Goal: Obtain resource: Obtain resource

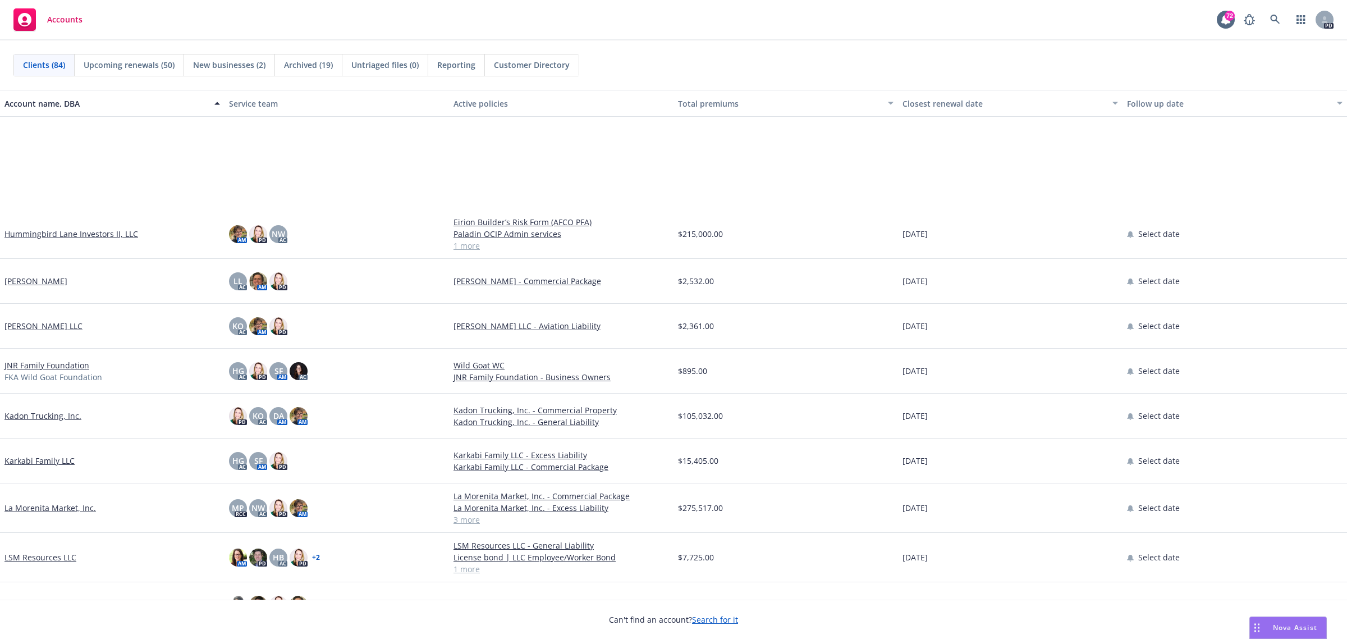
scroll to position [1754, 0]
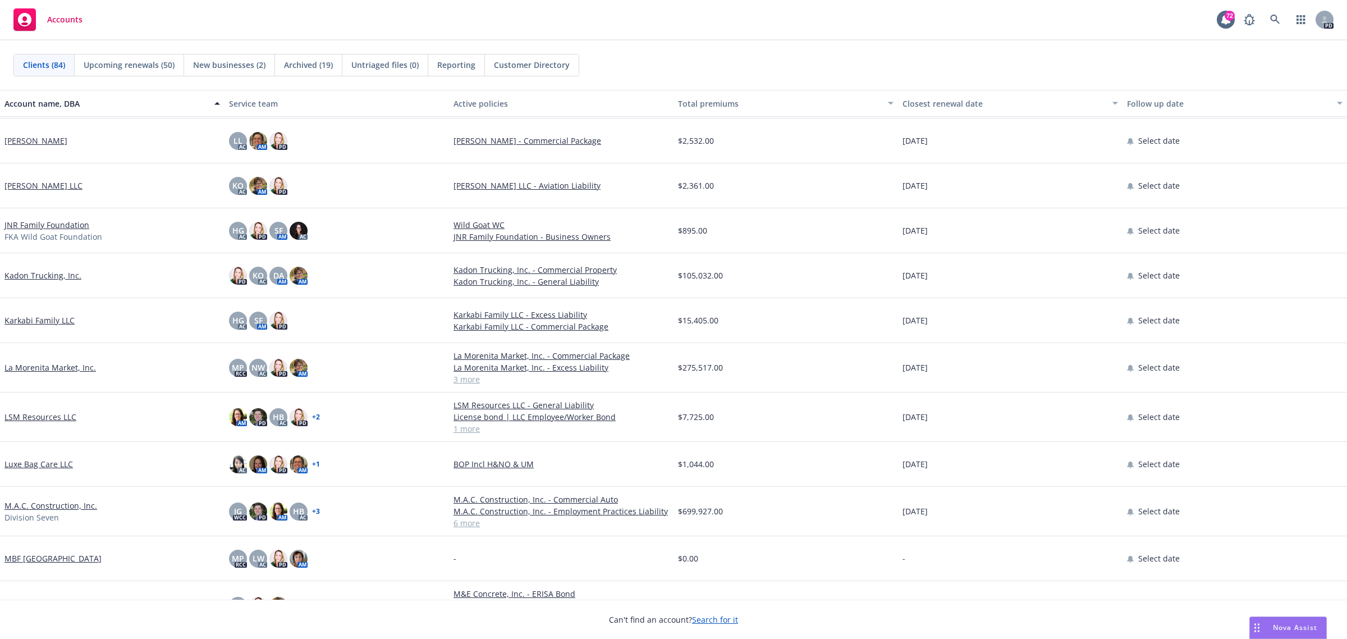
click at [31, 369] on link "La Morenita Market, Inc." at bounding box center [49, 367] width 91 height 12
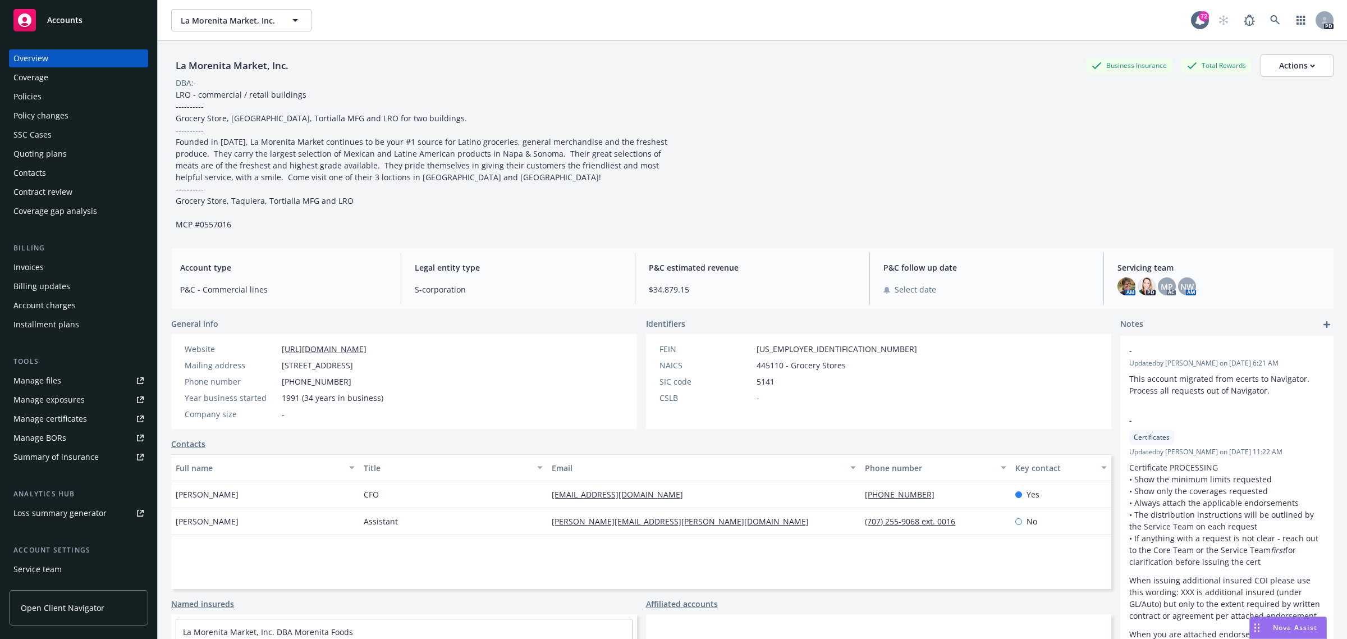
click at [38, 152] on div "Quoting plans" at bounding box center [39, 154] width 53 height 18
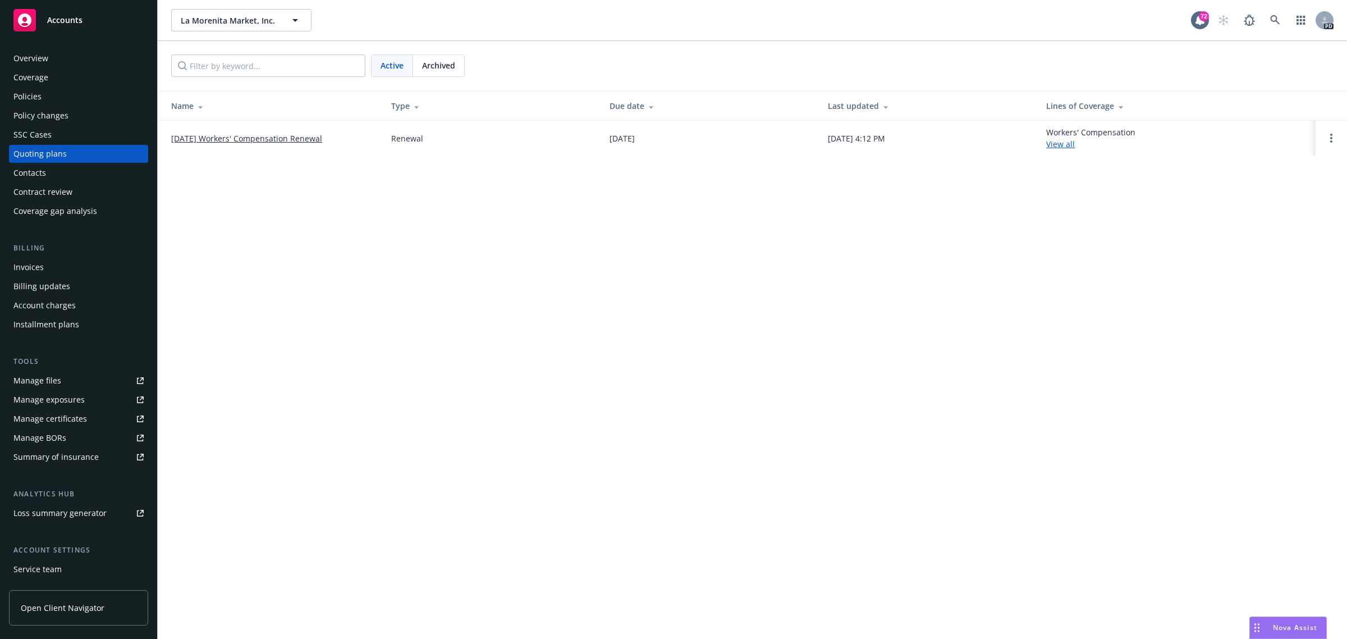
click at [222, 136] on link "[DATE] Workers' Compensation Renewal" at bounding box center [246, 138] width 151 height 12
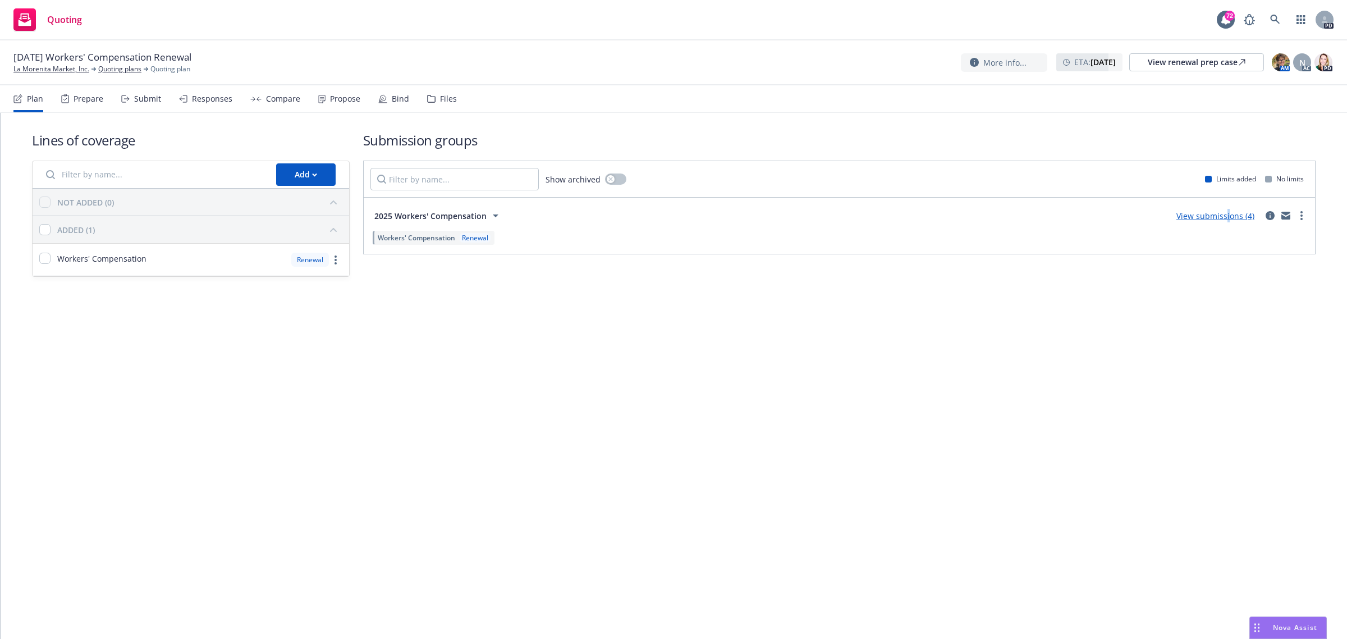
click at [1228, 218] on link "View submissions (4)" at bounding box center [1216, 215] width 78 height 11
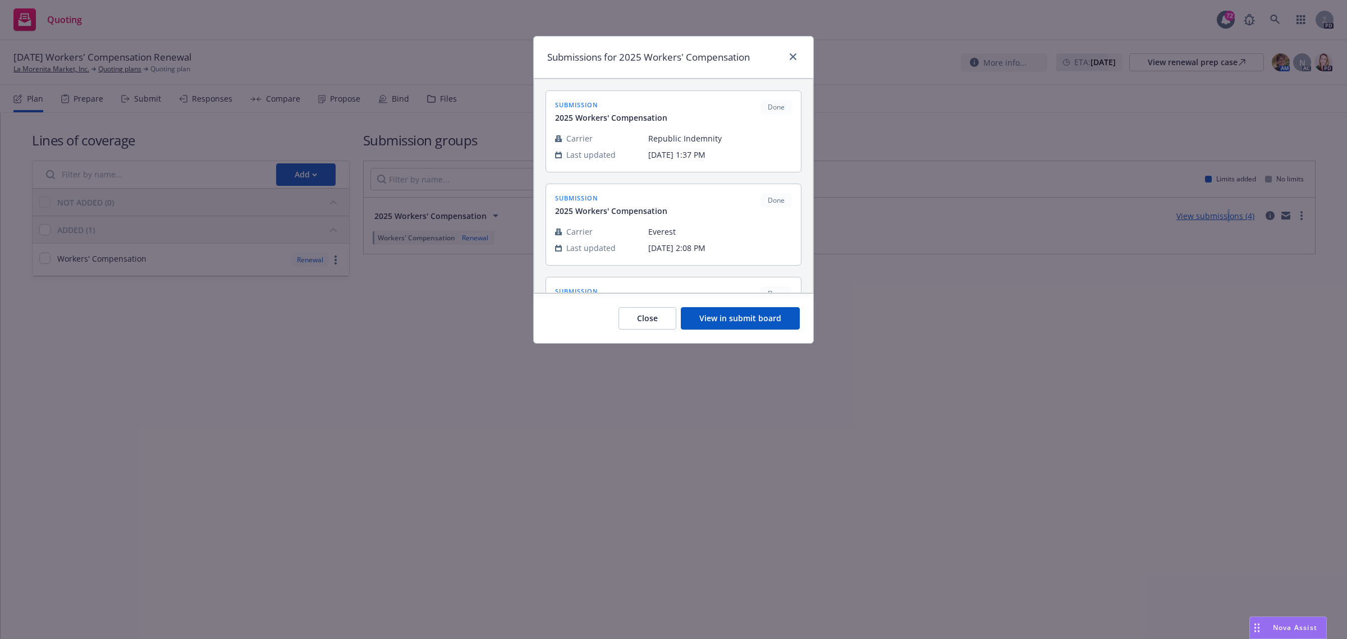
click at [714, 322] on button "View in submit board" at bounding box center [740, 318] width 119 height 22
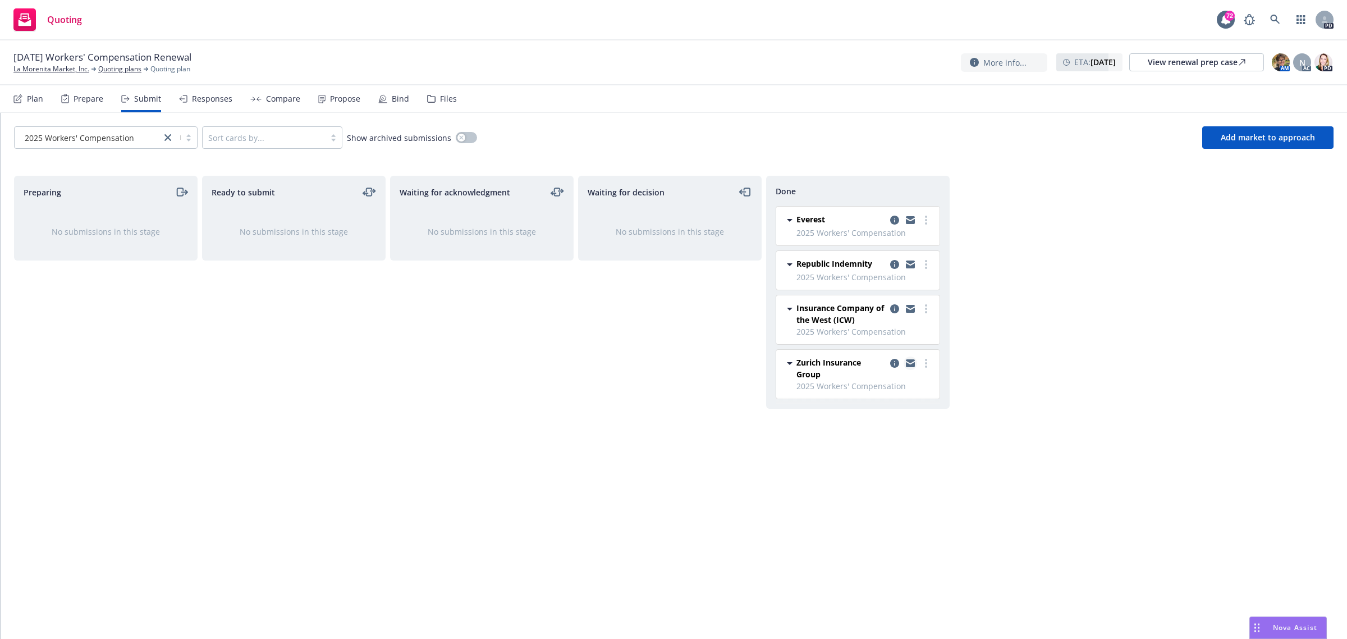
click at [908, 364] on icon "copy logging email" at bounding box center [910, 363] width 9 height 8
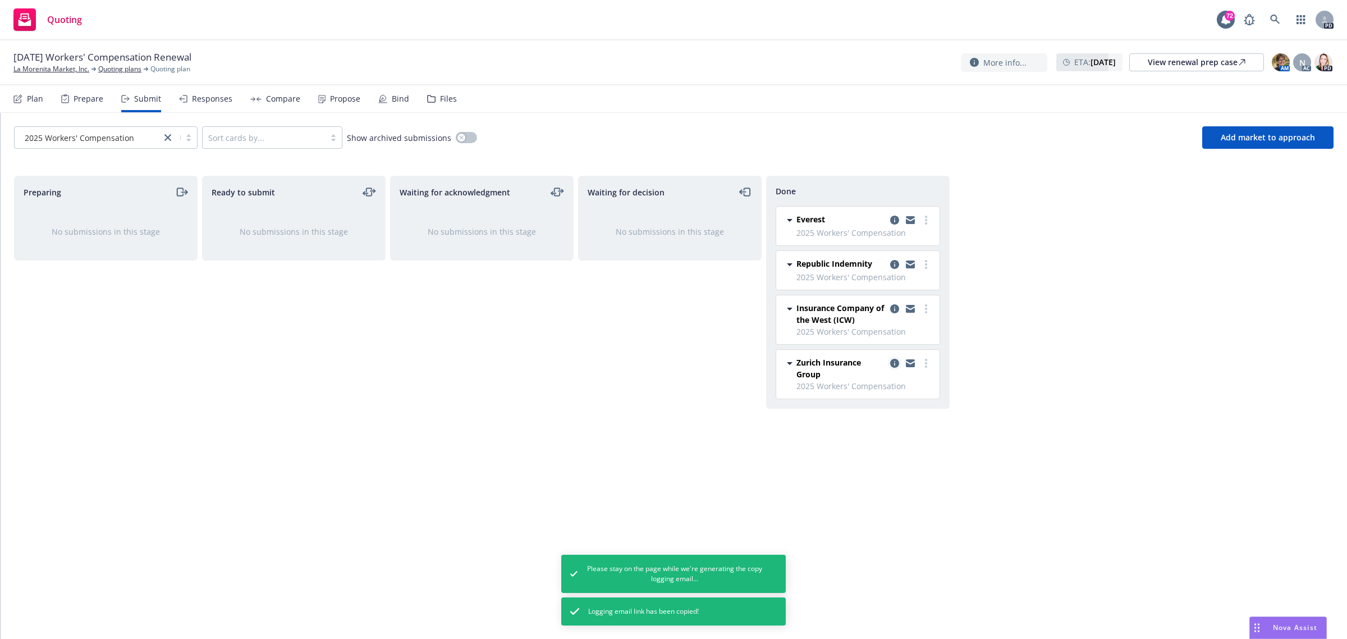
click at [894, 364] on icon "copy logging email" at bounding box center [894, 363] width 9 height 9
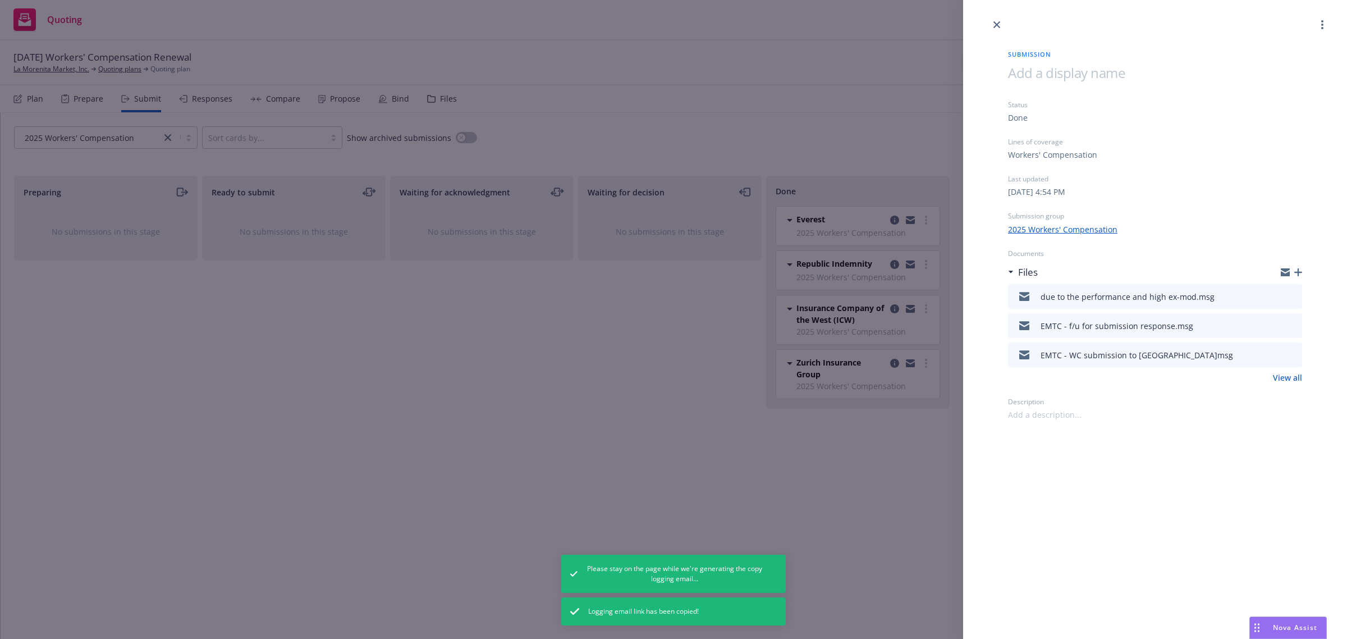
click at [1273, 353] on icon "download file" at bounding box center [1273, 353] width 9 height 9
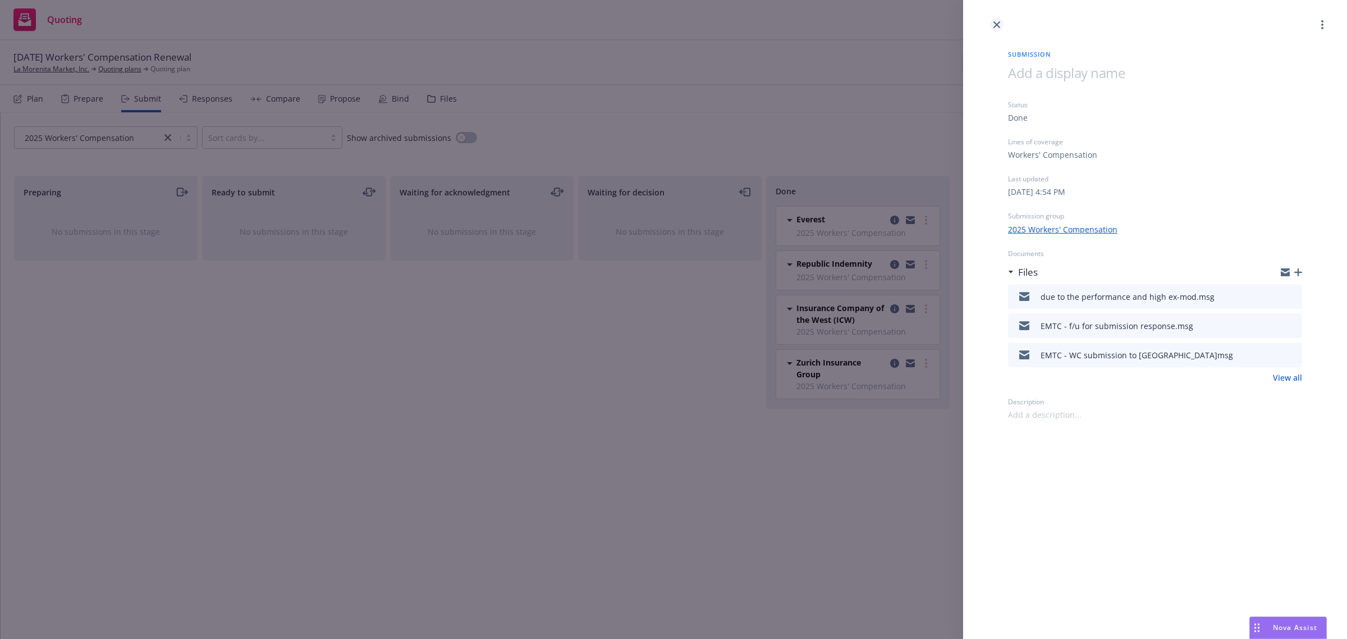
click at [997, 24] on icon "close" at bounding box center [997, 24] width 7 height 7
